Goal: Navigation & Orientation: Find specific page/section

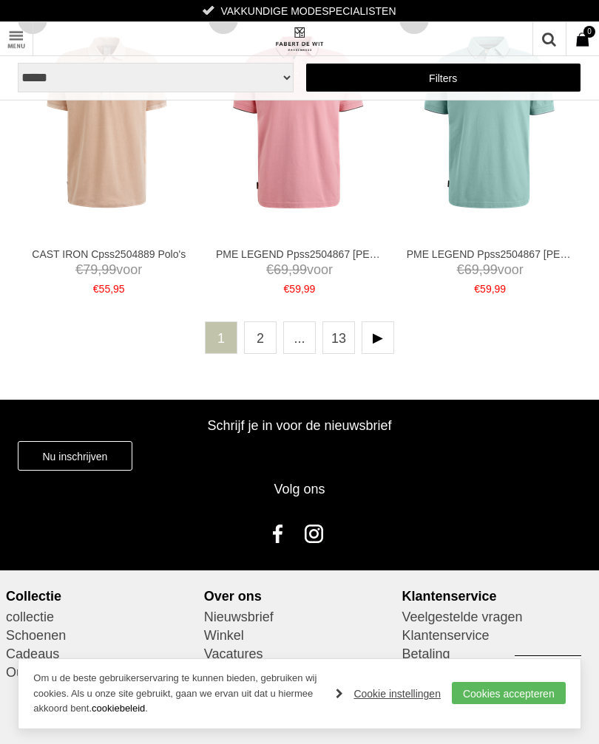
scroll to position [3493, 0]
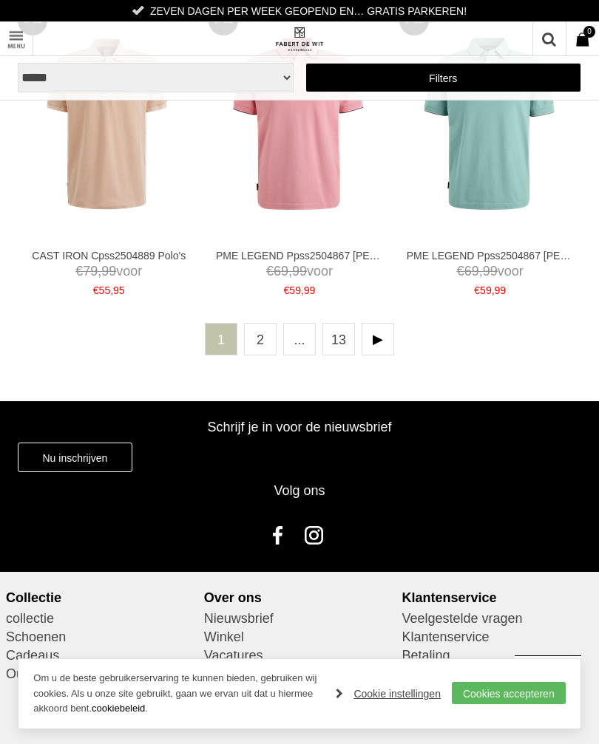
click at [264, 335] on link "2" at bounding box center [260, 339] width 33 height 33
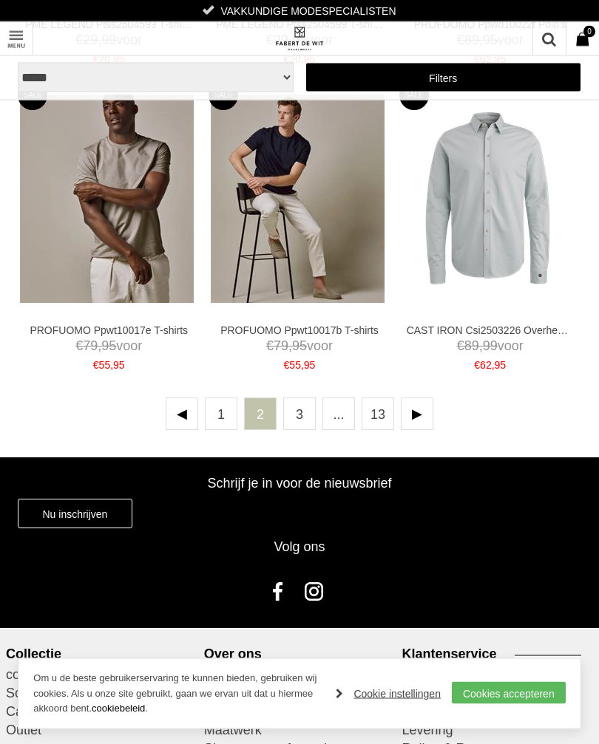
scroll to position [3403, 0]
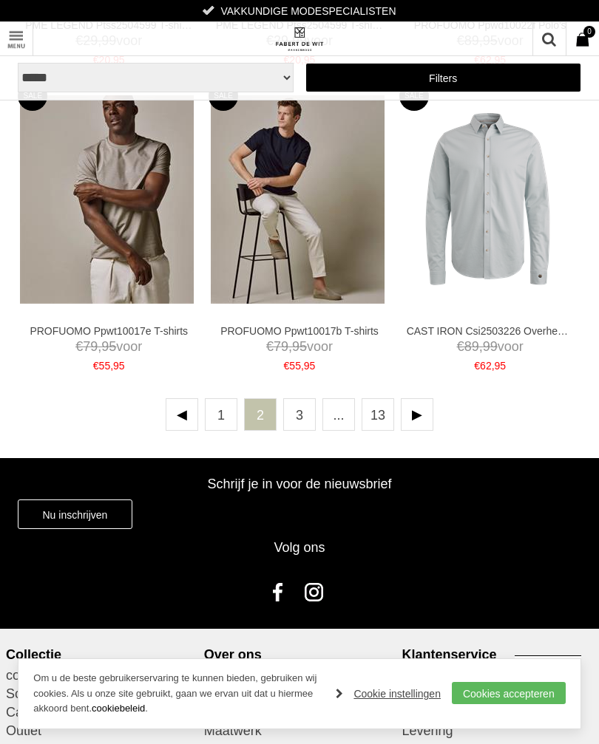
click at [296, 407] on link "3" at bounding box center [299, 414] width 33 height 33
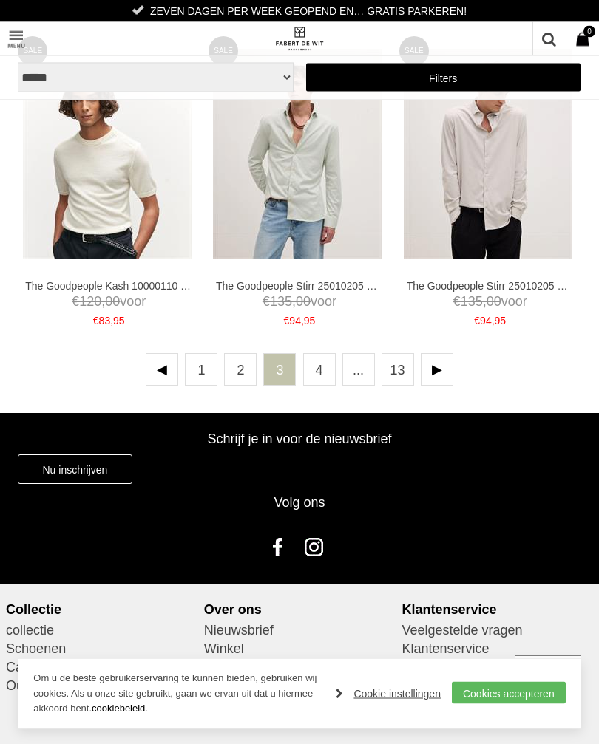
scroll to position [3449, 0]
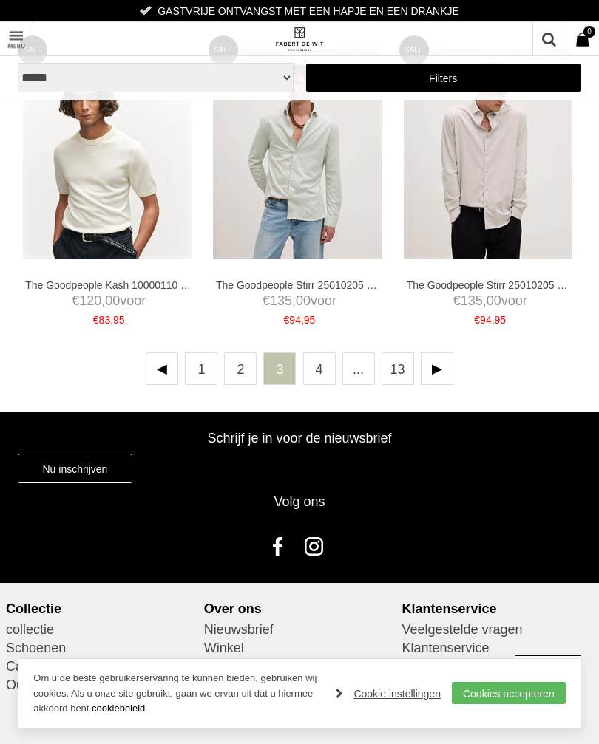
click at [325, 367] on link "4" at bounding box center [319, 369] width 33 height 33
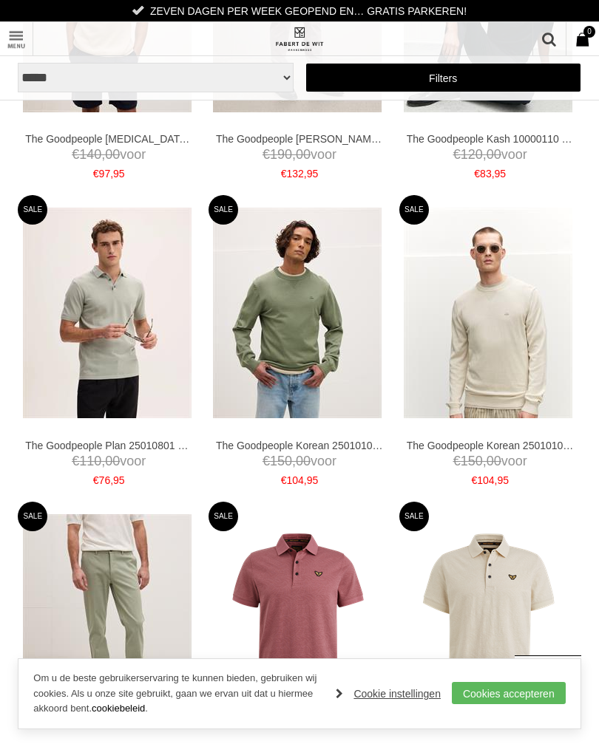
scroll to position [528, 0]
